Goal: Find specific page/section: Find specific page/section

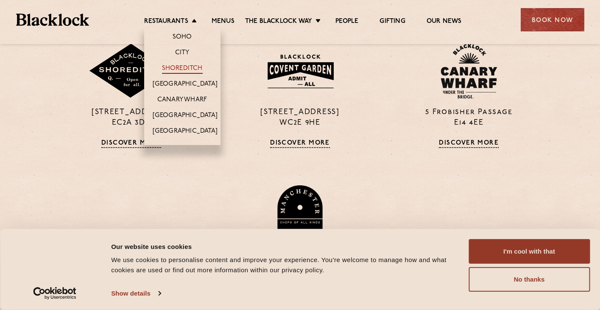
click at [198, 65] on link "Shoreditch" at bounding box center [182, 68] width 41 height 9
click at [178, 53] on link "City" at bounding box center [182, 53] width 14 height 9
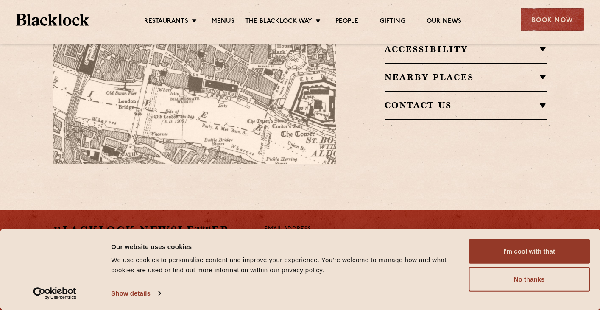
scroll to position [724, 0]
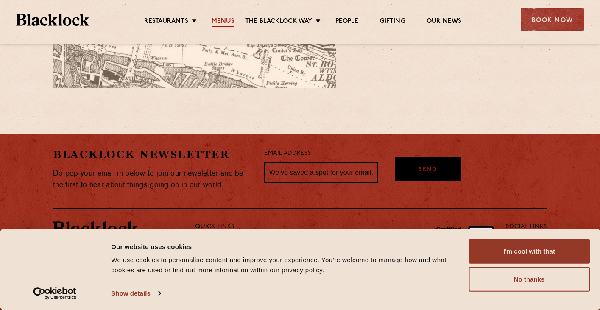
click at [223, 20] on link "Menus" at bounding box center [223, 21] width 23 height 9
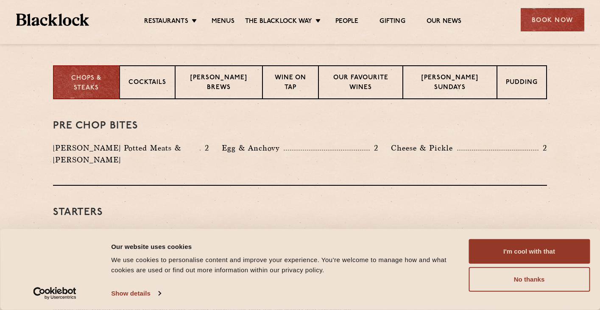
scroll to position [355, 0]
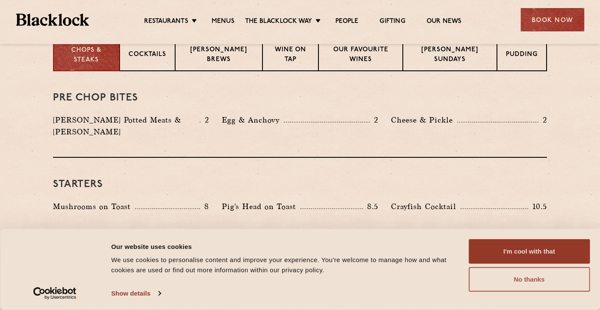
click at [525, 284] on button "No thanks" at bounding box center [528, 279] width 121 height 25
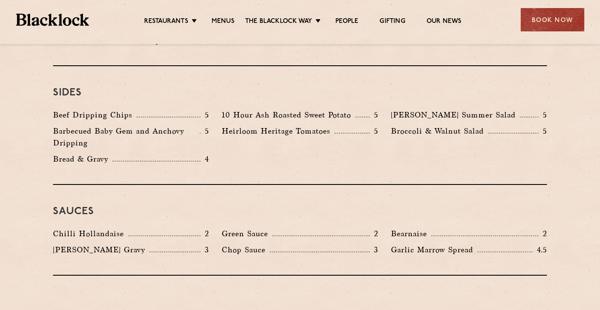
scroll to position [1268, 0]
